Goal: Complete application form

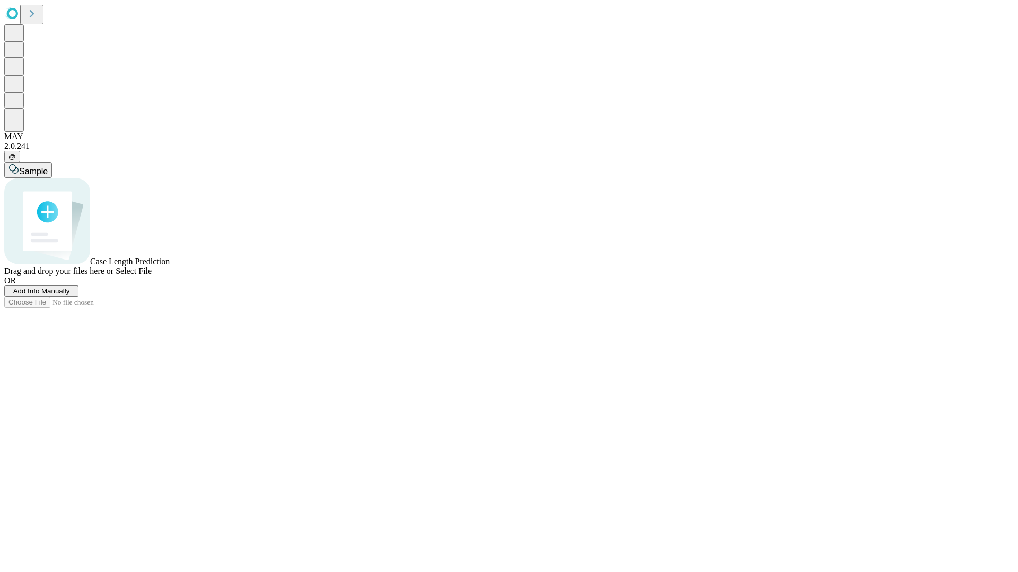
click at [70, 295] on span "Add Info Manually" at bounding box center [41, 291] width 57 height 8
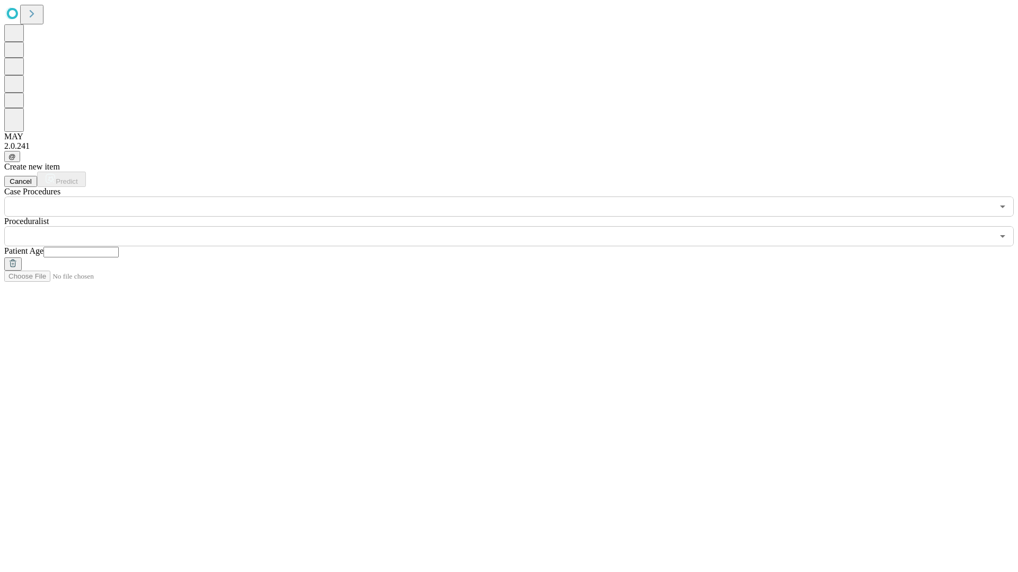
click at [119, 247] on input "text" at bounding box center [80, 252] width 75 height 11
type input "*"
click at [516, 226] on input "text" at bounding box center [498, 236] width 988 height 20
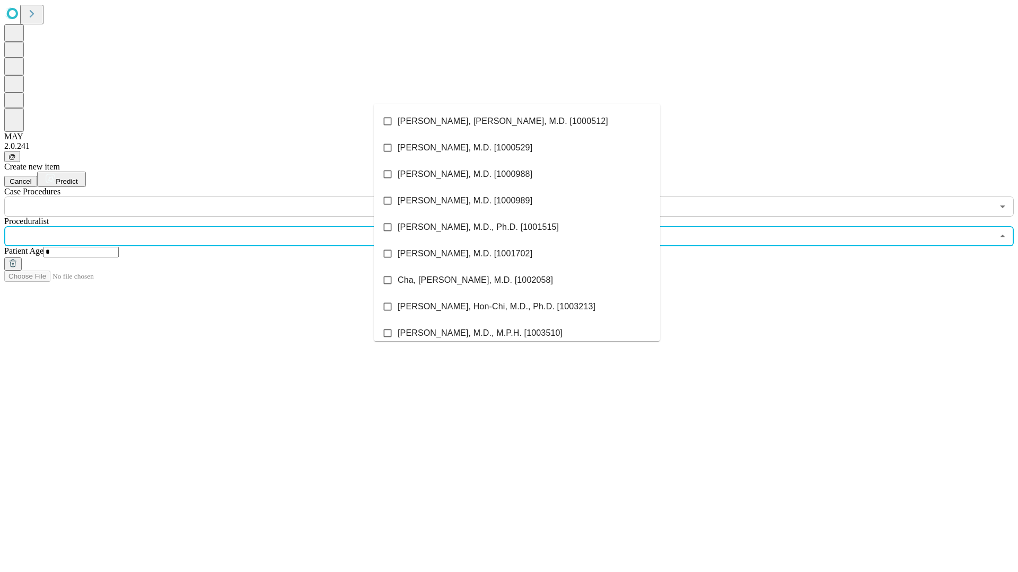
click at [517, 121] on li "[PERSON_NAME], [PERSON_NAME], M.D. [1000512]" at bounding box center [517, 121] width 286 height 26
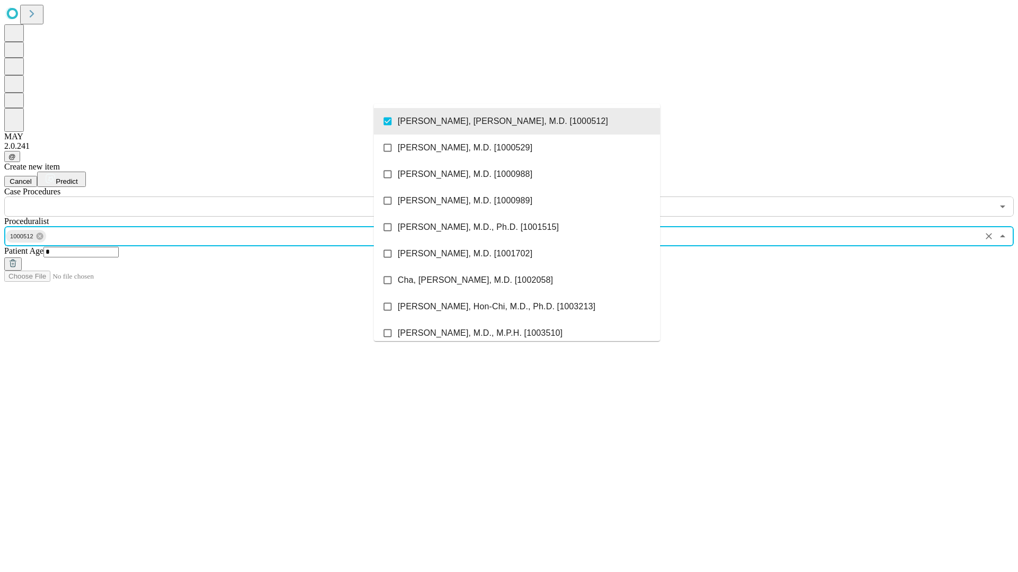
click at [223, 197] on input "text" at bounding box center [498, 207] width 988 height 20
